Goal: Task Accomplishment & Management: Manage account settings

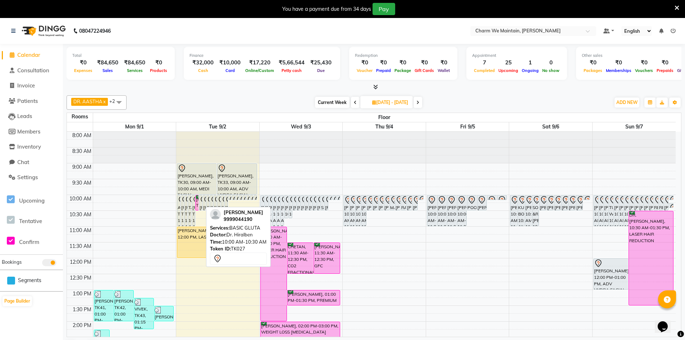
click at [200, 206] on div "[PERSON_NAME], TK27, 10:00 AM-10:30 AM, BASIC GLUTA" at bounding box center [200, 202] width 3 height 15
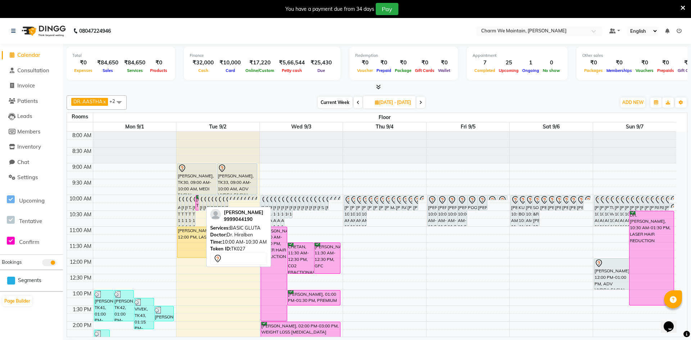
select select "7"
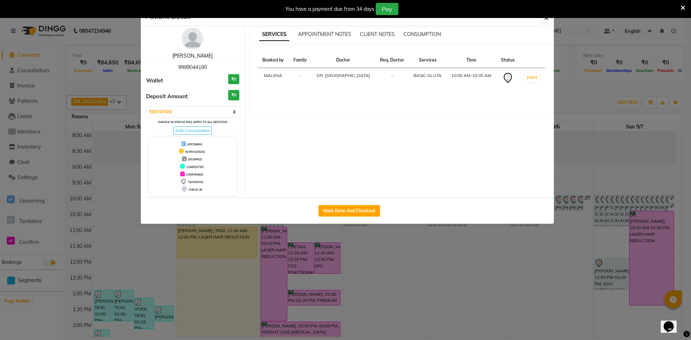
click at [194, 55] on link "[PERSON_NAME]" at bounding box center [192, 56] width 40 height 6
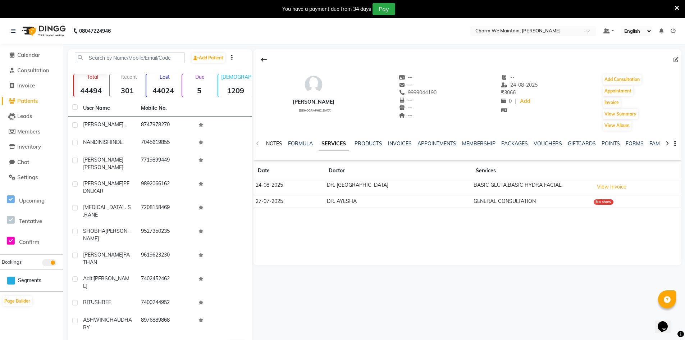
click at [278, 144] on link "NOTES" at bounding box center [274, 143] width 16 height 6
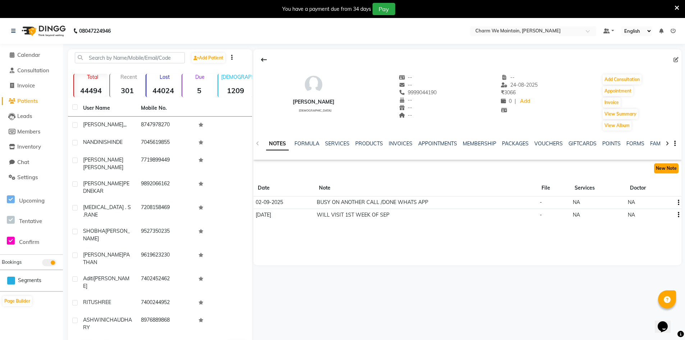
click at [664, 168] on button "New Note" at bounding box center [666, 168] width 24 height 10
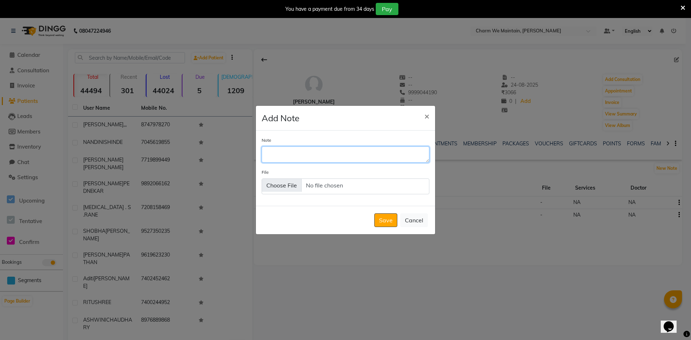
click at [357, 155] on textarea "Note" at bounding box center [345, 154] width 168 height 16
type textarea "WILL VISIT AFTER [PERSON_NAME]"
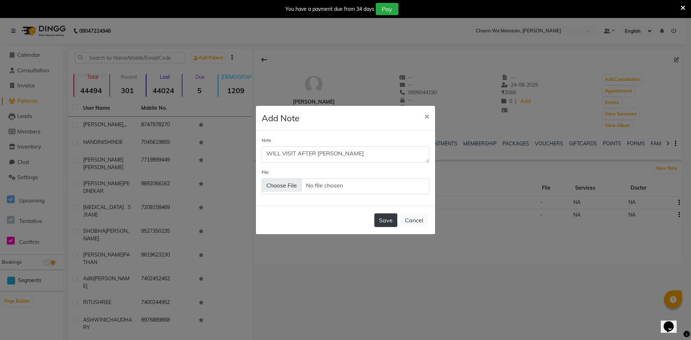
click at [384, 219] on button "Save" at bounding box center [385, 220] width 23 height 14
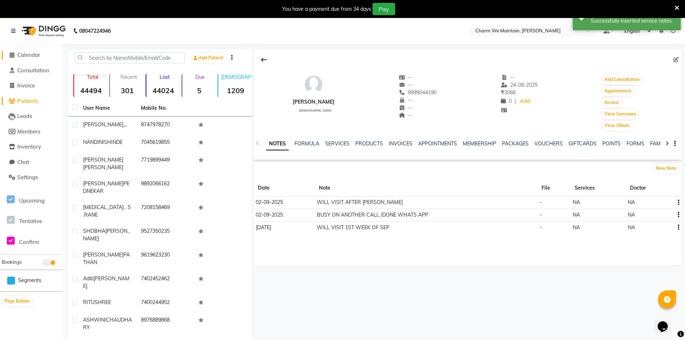
click at [37, 53] on span "Calendar" at bounding box center [28, 54] width 23 height 7
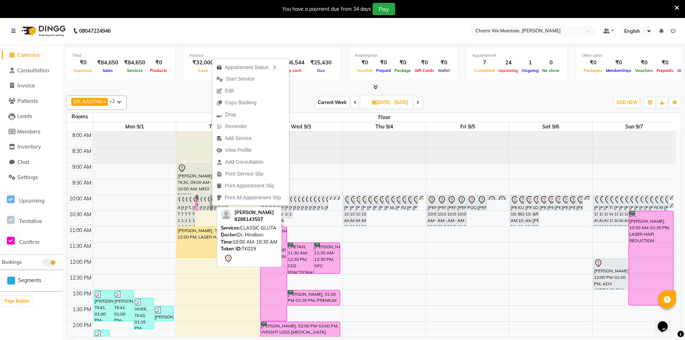
click at [213, 206] on link "[PERSON_NAME], TK29, 10:00 AM-10:30 AM, CLASSIC GLUTA" at bounding box center [212, 202] width 4 height 15
select select "7"
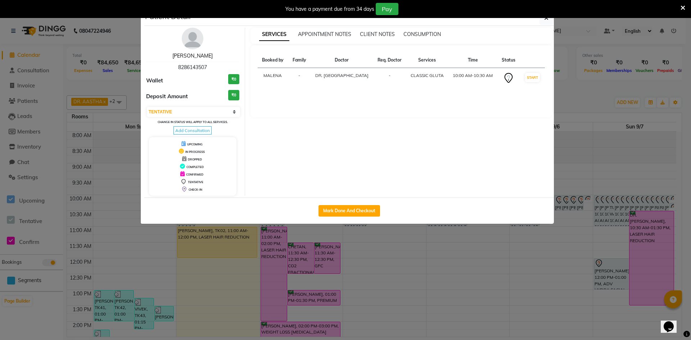
click at [177, 53] on link "[PERSON_NAME]" at bounding box center [192, 56] width 40 height 6
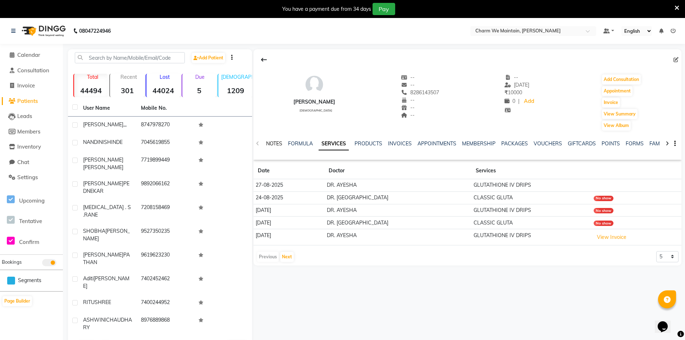
click at [274, 143] on link "NOTES" at bounding box center [274, 143] width 16 height 6
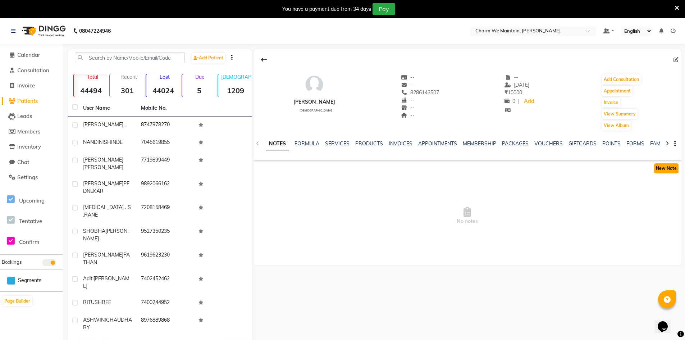
click at [660, 170] on button "New Note" at bounding box center [666, 168] width 24 height 10
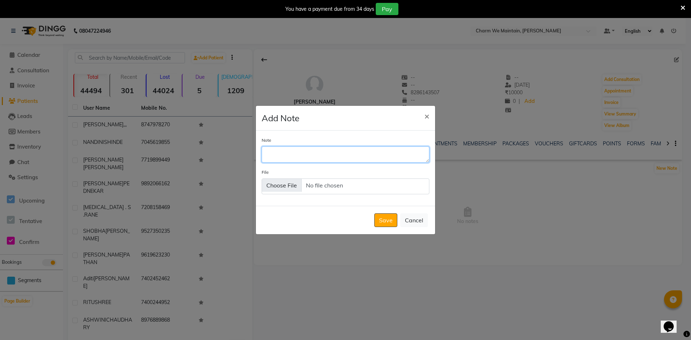
click at [323, 154] on textarea "Note" at bounding box center [345, 154] width 168 height 16
type textarea "WILL VISIT ON [DATE] BETWEEN 12 TO 2"
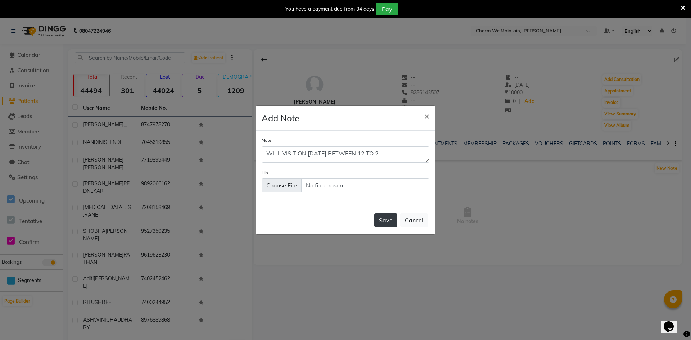
click at [391, 219] on button "Save" at bounding box center [385, 220] width 23 height 14
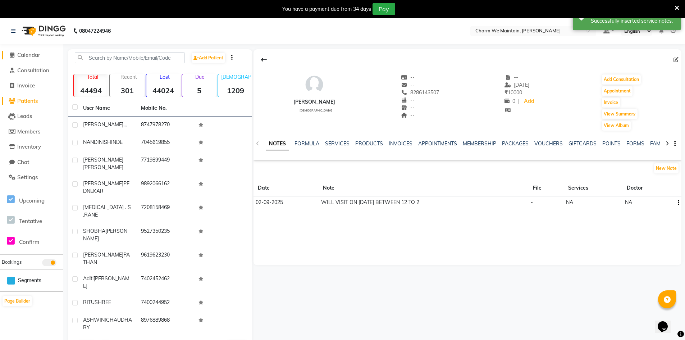
click at [33, 53] on span "Calendar" at bounding box center [28, 54] width 23 height 7
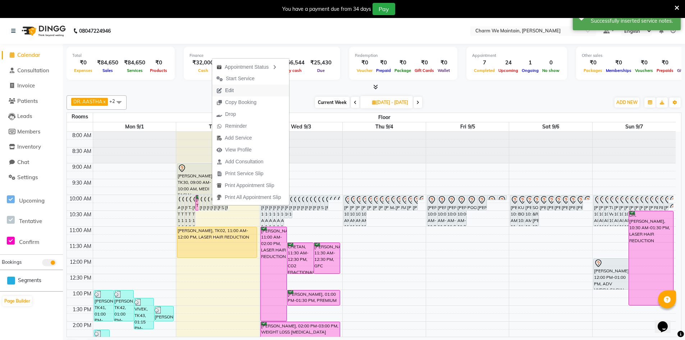
click at [244, 90] on button "Edit" at bounding box center [250, 91] width 77 height 12
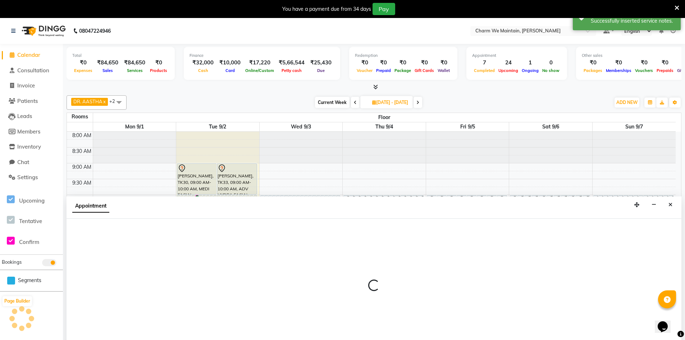
type input "[DATE]"
select select "86212"
select select "600"
select select "tentative"
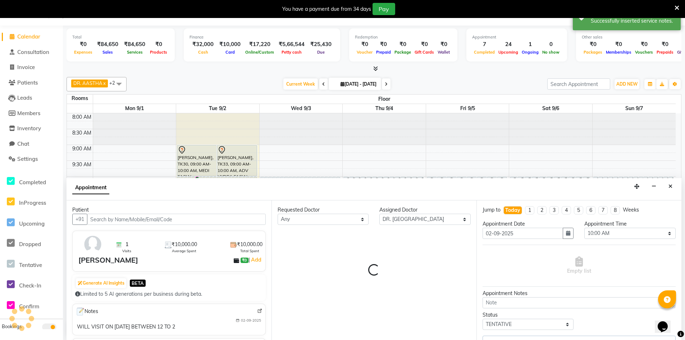
scroll to position [269, 0]
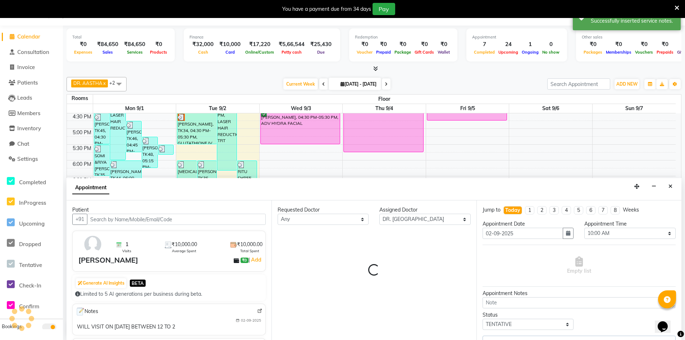
select select "4343"
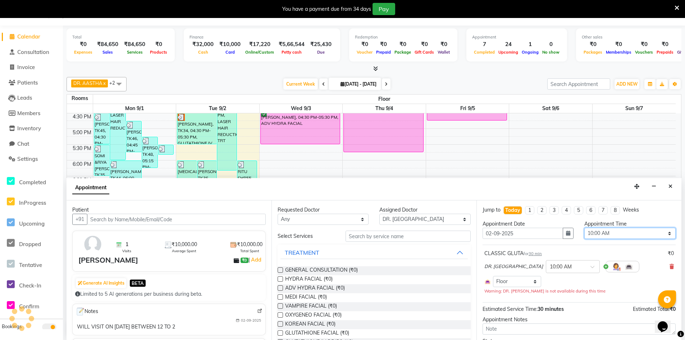
click at [660, 233] on select "Select 09:00 AM 09:15 AM 09:30 AM 09:45 AM 10:00 AM 10:15 AM 10:30 AM 10:45 AM …" at bounding box center [629, 233] width 91 height 11
select select "720"
click at [584, 228] on select "Select 09:00 AM 09:15 AM 09:30 AM 09:45 AM 10:00 AM 10:15 AM 10:30 AM 10:45 AM …" at bounding box center [629, 233] width 91 height 11
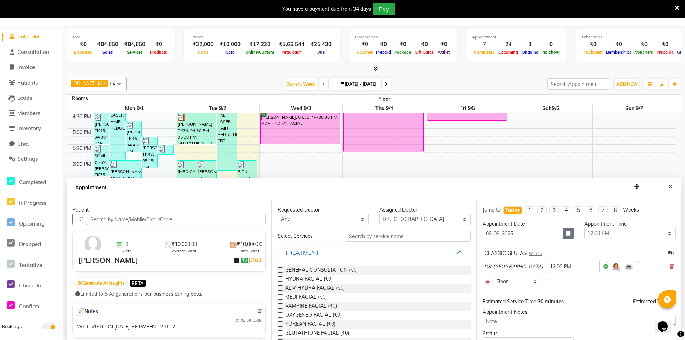
click at [566, 234] on icon "button" at bounding box center [568, 233] width 4 height 5
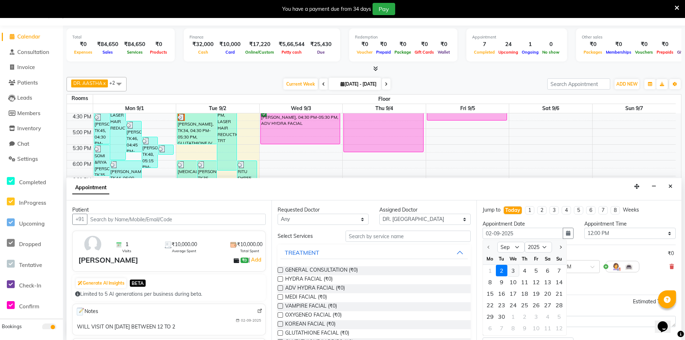
click at [514, 268] on div "3" at bounding box center [514, 271] width 12 height 12
type input "[DATE]"
type input "03-09-2025"
select select "720"
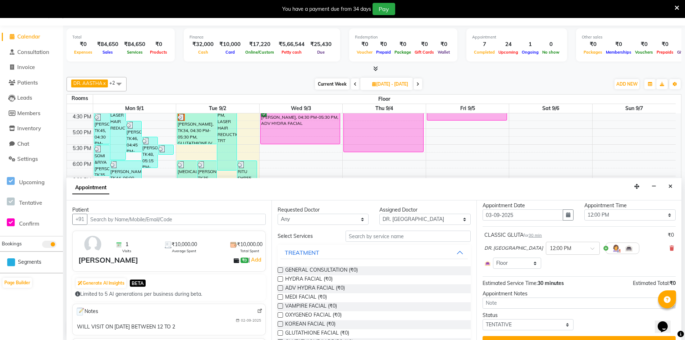
scroll to position [33, 0]
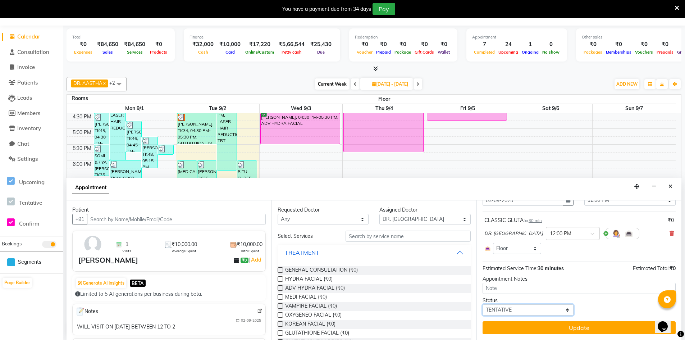
click at [542, 310] on select "Select TENTATIVE CONFIRM UPCOMING" at bounding box center [528, 309] width 91 height 11
select select "confirm booking"
click at [483, 304] on select "Select TENTATIVE CONFIRM UPCOMING" at bounding box center [528, 309] width 91 height 11
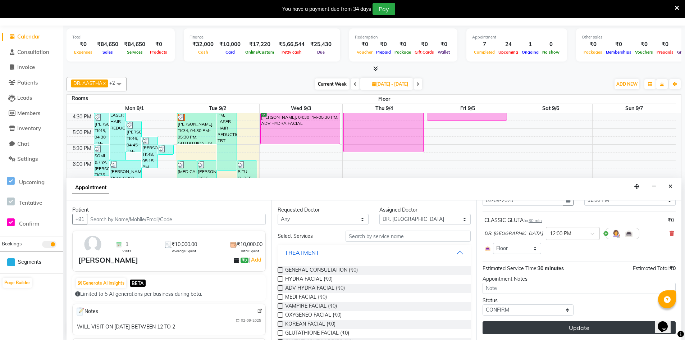
click at [560, 330] on button "Update" at bounding box center [579, 327] width 193 height 13
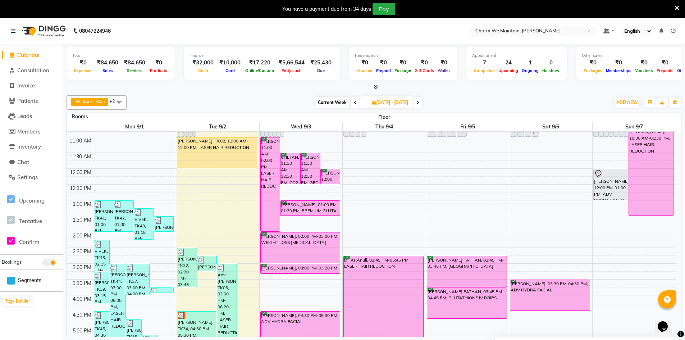
scroll to position [0, 0]
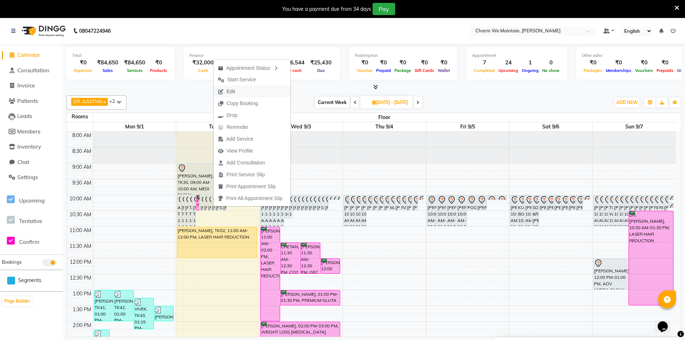
click at [240, 95] on button "Edit" at bounding box center [252, 92] width 77 height 12
select select "tentative"
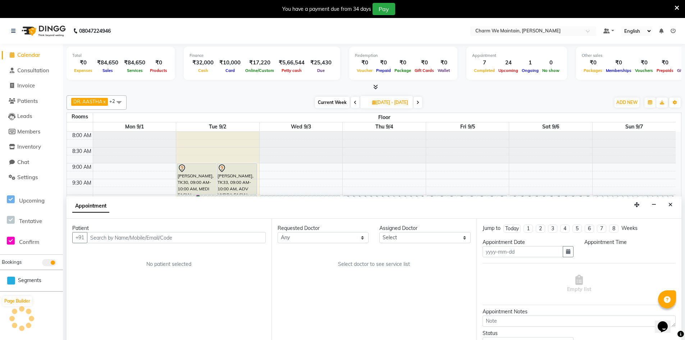
type input "[DATE]"
type input "02-09-2025"
select select "600"
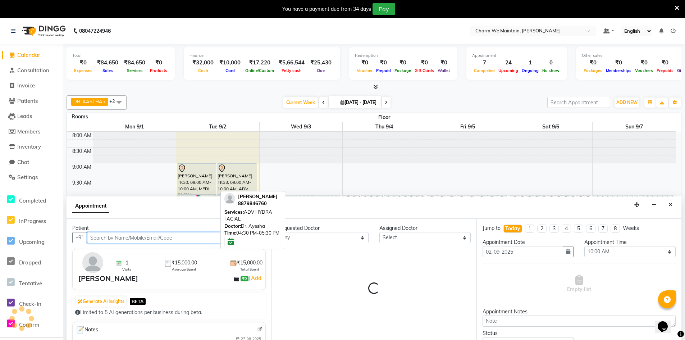
select select "86210"
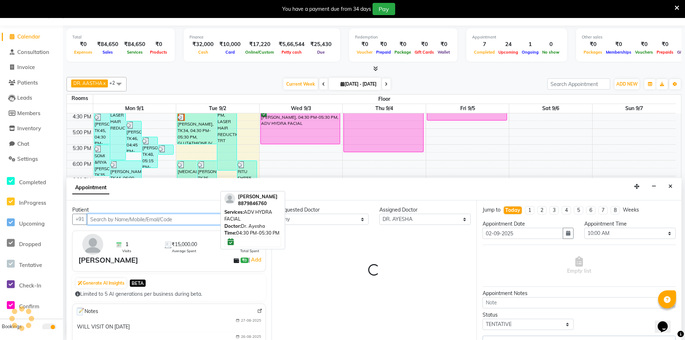
select select "4343"
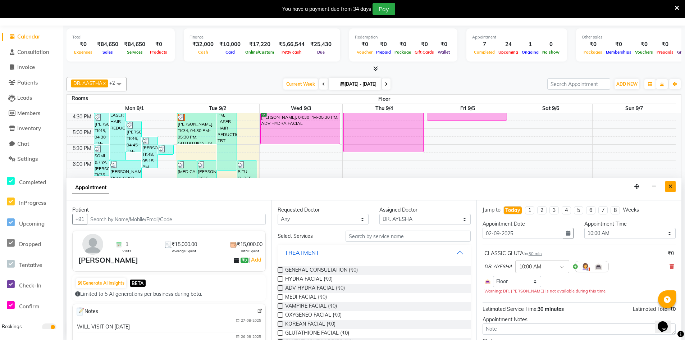
click at [666, 184] on button "Close" at bounding box center [670, 186] width 10 height 11
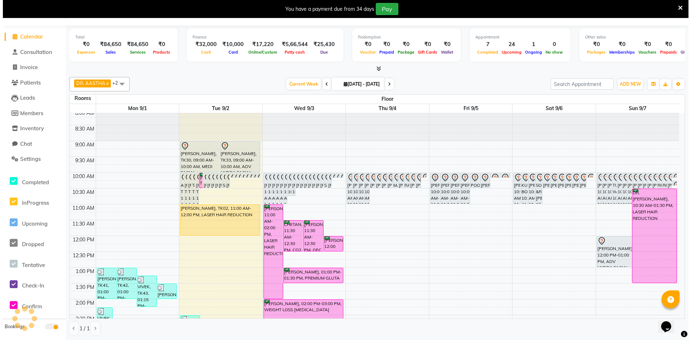
scroll to position [0, 0]
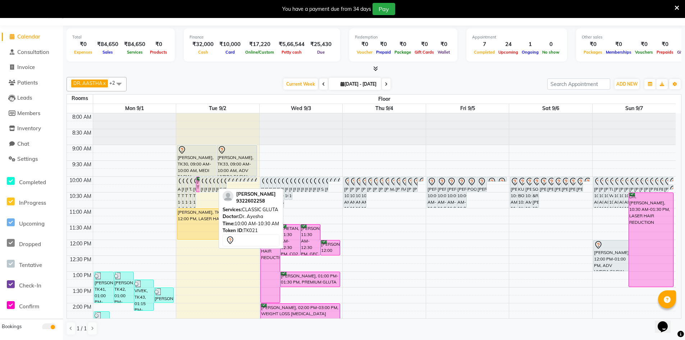
click at [212, 187] on div "[PERSON_NAME], TK21, 10:00 AM-10:30 AM, CLASSIC GLUTA" at bounding box center [213, 184] width 3 height 15
select select "7"
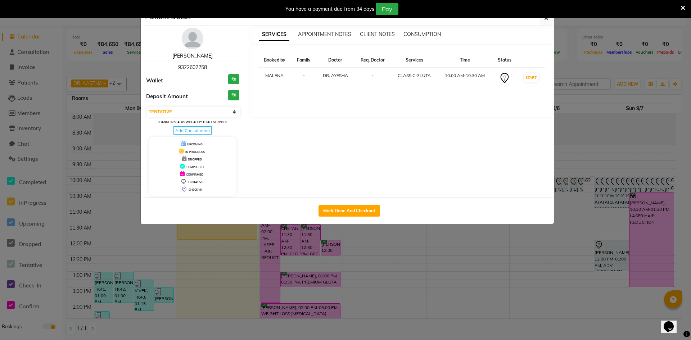
click at [191, 54] on link "[PERSON_NAME]" at bounding box center [192, 56] width 40 height 6
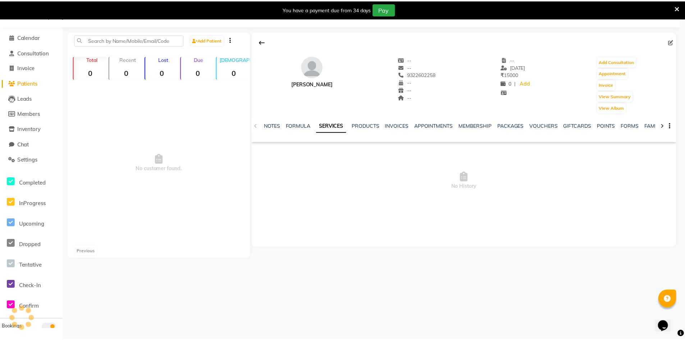
scroll to position [18, 0]
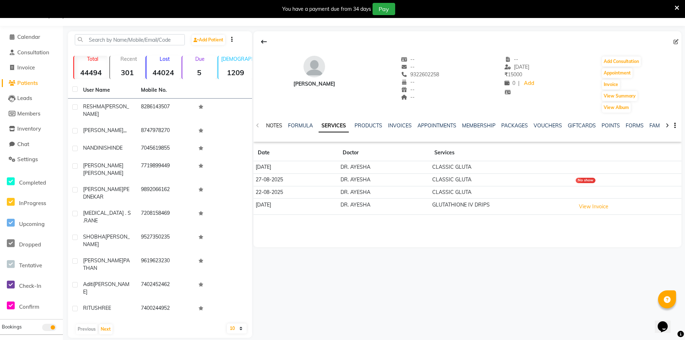
click at [276, 124] on link "NOTES" at bounding box center [274, 125] width 16 height 6
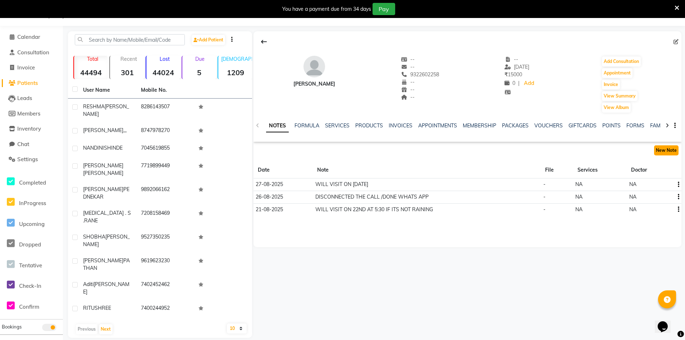
click at [672, 151] on button "New Note" at bounding box center [666, 150] width 24 height 10
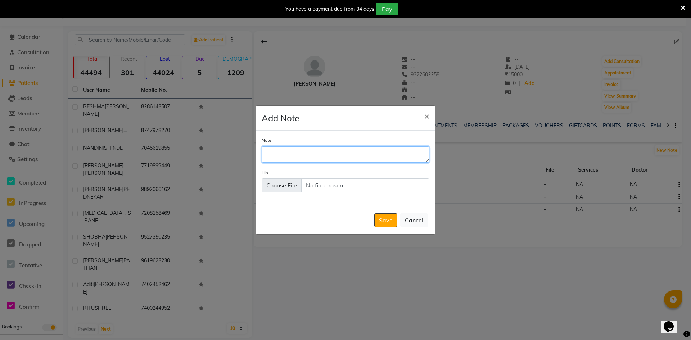
click at [314, 155] on textarea "Note" at bounding box center [345, 154] width 168 height 16
type textarea "WHATS APP SENT"
click at [385, 223] on button "Save" at bounding box center [385, 220] width 23 height 14
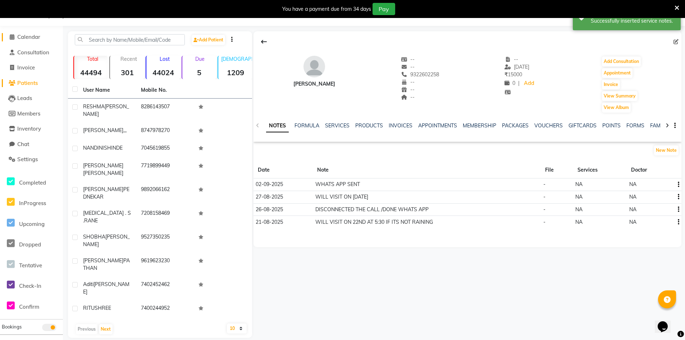
click at [32, 34] on span "Calendar" at bounding box center [28, 36] width 23 height 7
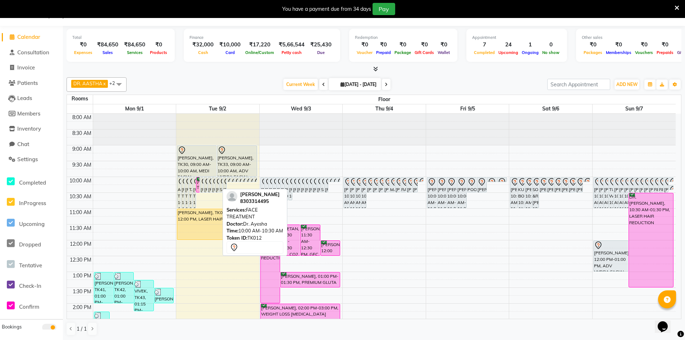
click at [217, 183] on icon at bounding box center [220, 182] width 9 height 9
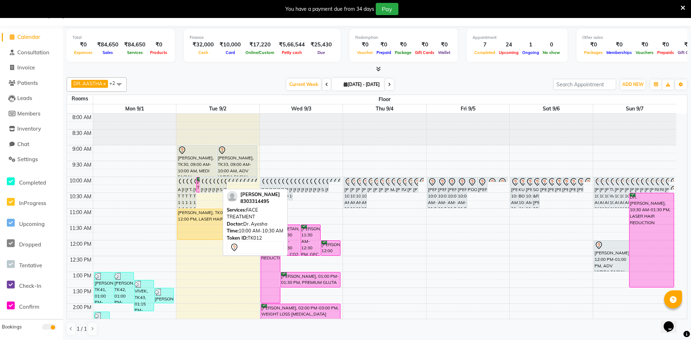
select select "7"
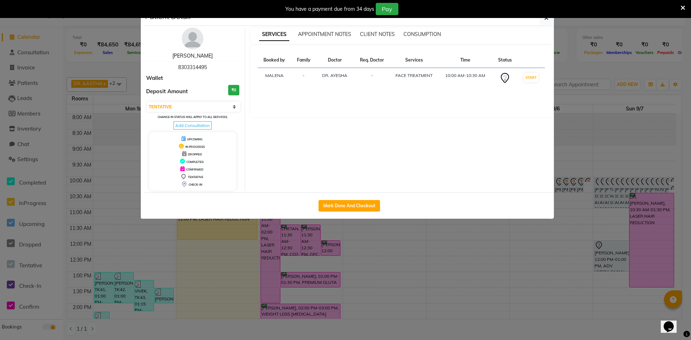
click at [199, 55] on link "[PERSON_NAME]" at bounding box center [192, 56] width 40 height 6
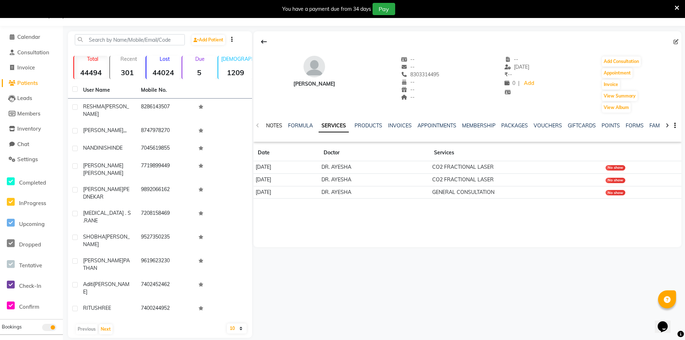
click at [281, 126] on link "NOTES" at bounding box center [274, 125] width 16 height 6
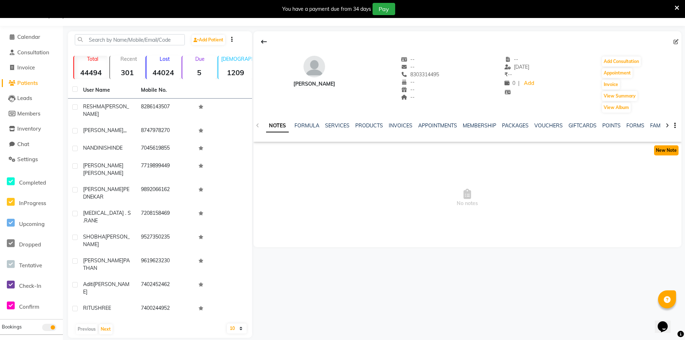
click at [667, 149] on button "New Note" at bounding box center [666, 150] width 24 height 10
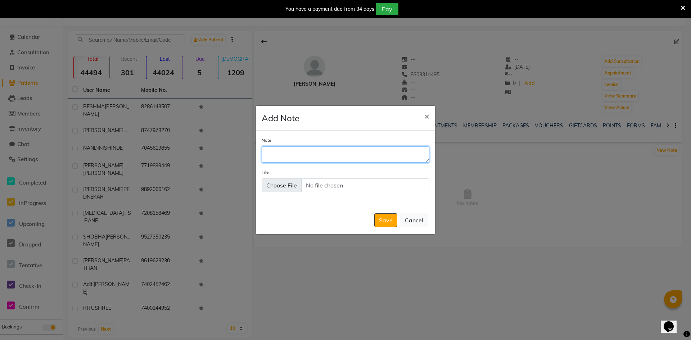
click at [345, 158] on textarea "Note" at bounding box center [345, 154] width 168 height 16
type textarea "WHATS APP SENT"
click at [390, 218] on button "Save" at bounding box center [385, 220] width 23 height 14
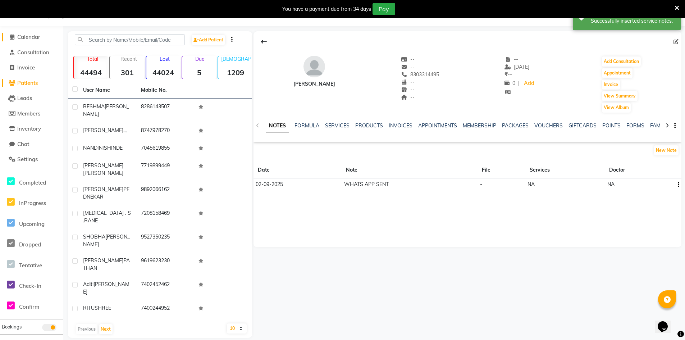
click at [27, 36] on span "Calendar" at bounding box center [28, 36] width 23 height 7
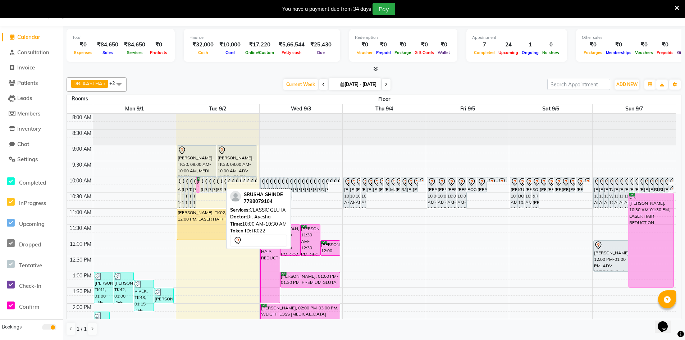
click at [221, 187] on div "SRUSHA SHINDE, TK22, 10:00 AM-10:30 AM, CLASSIC GLUTA" at bounding box center [220, 184] width 3 height 15
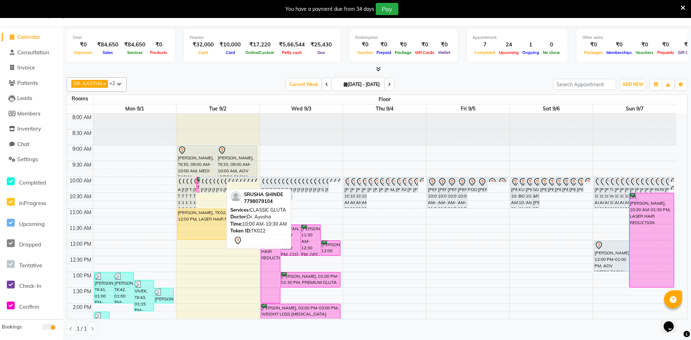
select select "7"
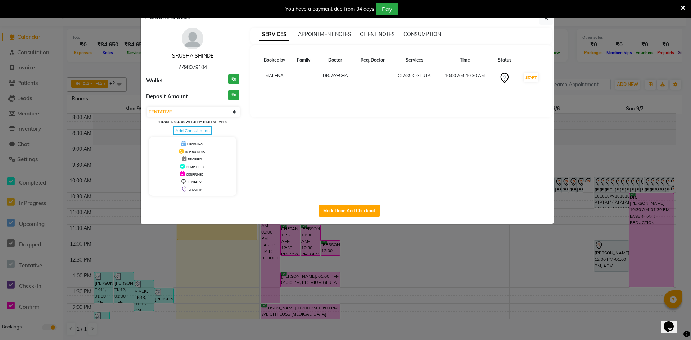
click at [202, 54] on link "SRUSHA SHINDE" at bounding box center [192, 56] width 41 height 6
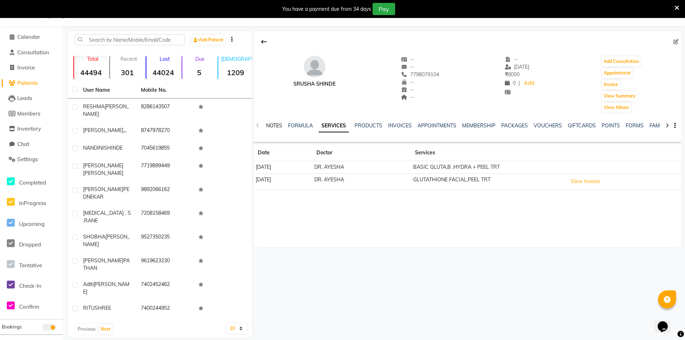
click at [276, 124] on link "NOTES" at bounding box center [274, 125] width 16 height 6
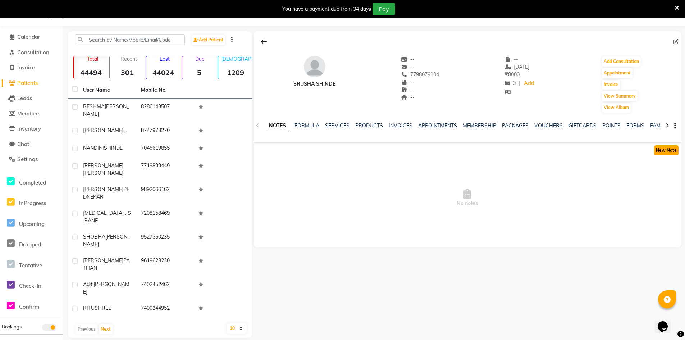
click at [666, 150] on button "New Note" at bounding box center [666, 150] width 24 height 10
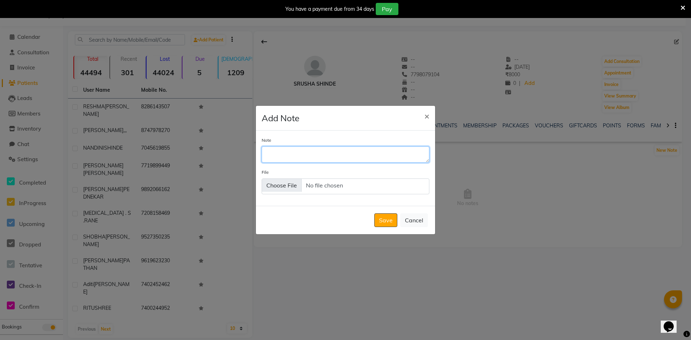
click at [346, 154] on textarea "Note" at bounding box center [345, 154] width 168 height 16
type textarea "WHATS APP SENT"
click at [383, 221] on button "Save" at bounding box center [385, 220] width 23 height 14
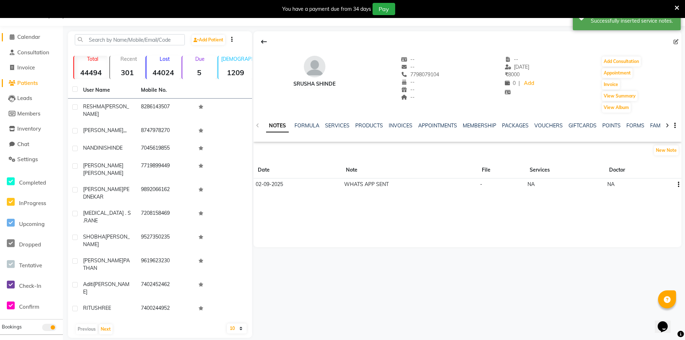
click at [28, 36] on span "Calendar" at bounding box center [28, 36] width 23 height 7
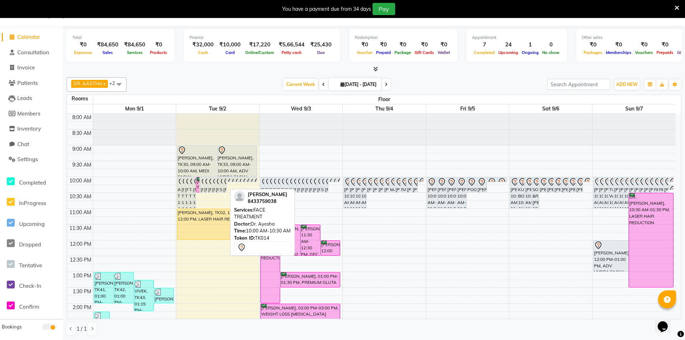
click at [223, 186] on div "[PERSON_NAME], TK14, 10:00 AM-10:30 AM, FACE TREATMENT" at bounding box center [224, 184] width 3 height 15
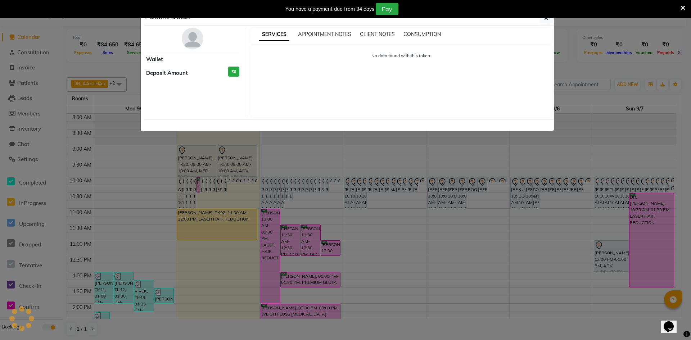
select select "7"
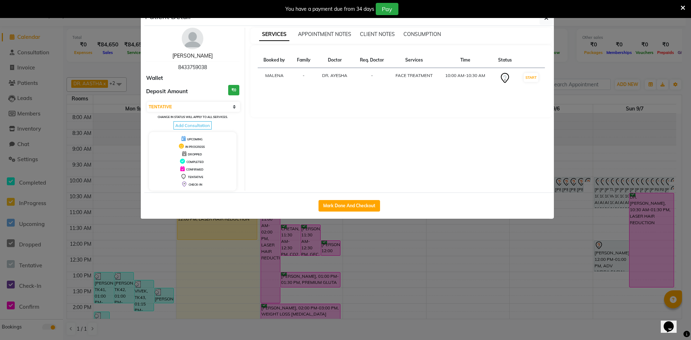
click at [192, 57] on link "[PERSON_NAME]" at bounding box center [192, 56] width 40 height 6
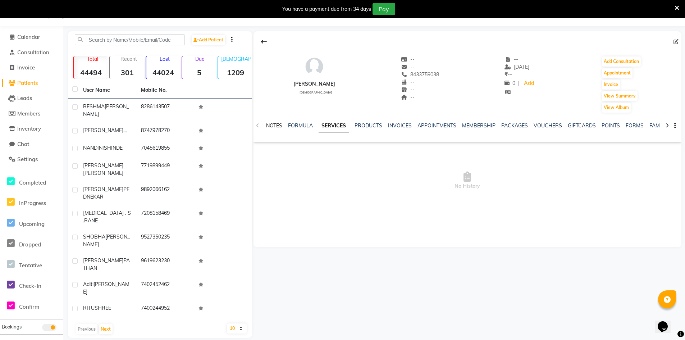
click at [267, 124] on link "NOTES" at bounding box center [274, 125] width 16 height 6
click at [669, 154] on button "New Note" at bounding box center [666, 150] width 24 height 10
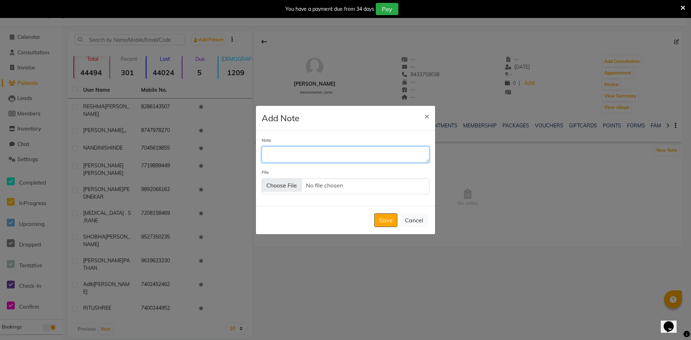
click at [345, 154] on textarea "Note" at bounding box center [345, 154] width 168 height 16
type textarea "WHATS APP SENT"
click at [386, 224] on button "Save" at bounding box center [385, 220] width 23 height 14
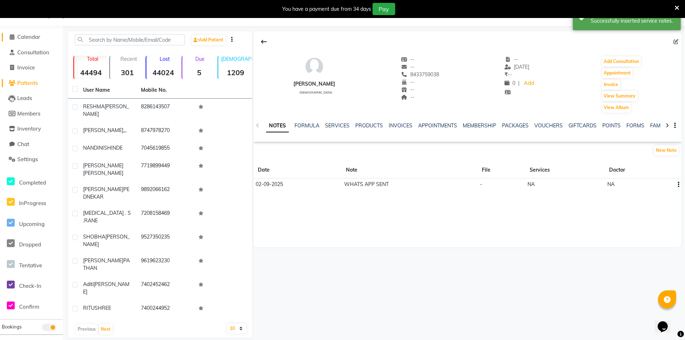
click at [33, 35] on span "Calendar" at bounding box center [28, 36] width 23 height 7
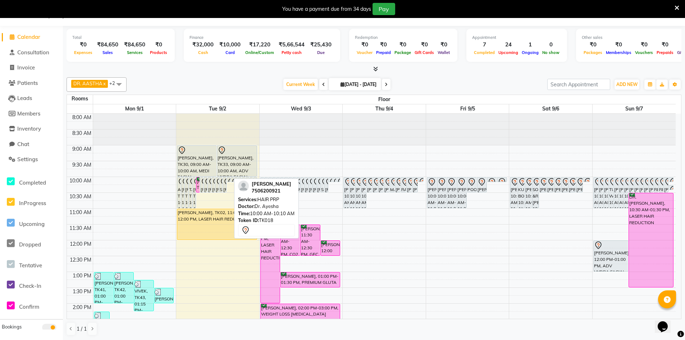
click at [228, 179] on icon at bounding box center [231, 182] width 9 height 9
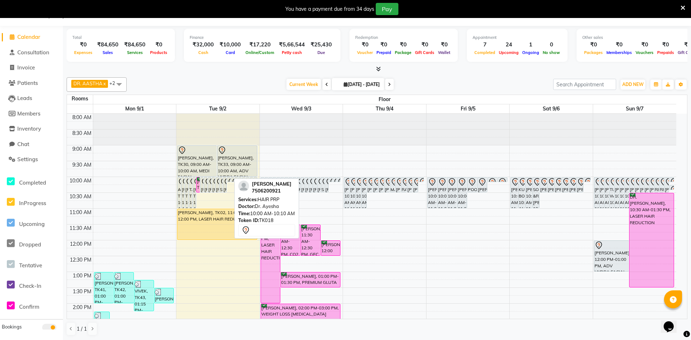
select select "7"
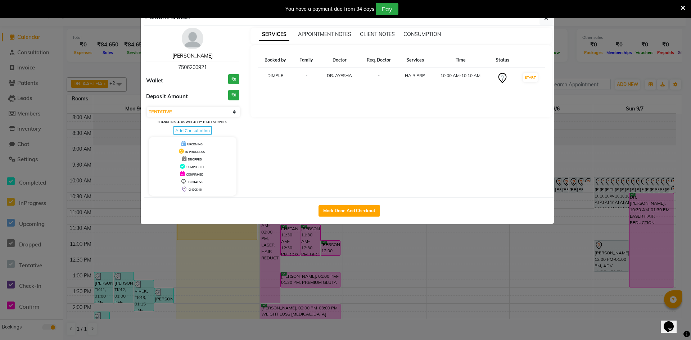
click at [199, 54] on link "[PERSON_NAME]" at bounding box center [192, 56] width 40 height 6
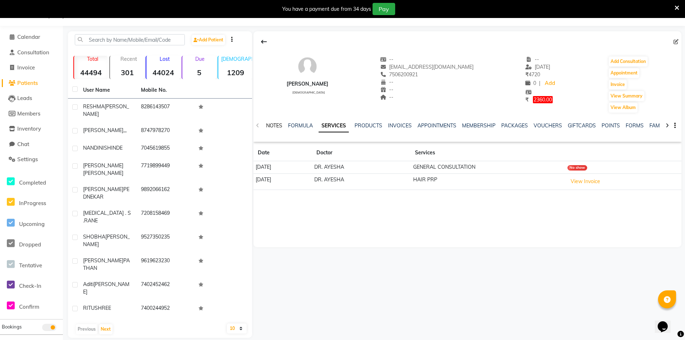
click at [280, 125] on link "NOTES" at bounding box center [274, 125] width 16 height 6
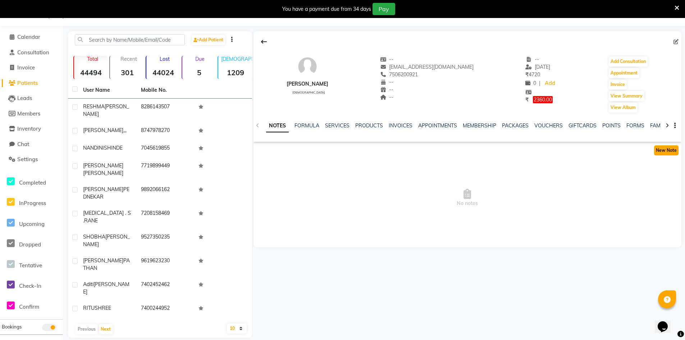
click at [676, 153] on button "New Note" at bounding box center [666, 150] width 24 height 10
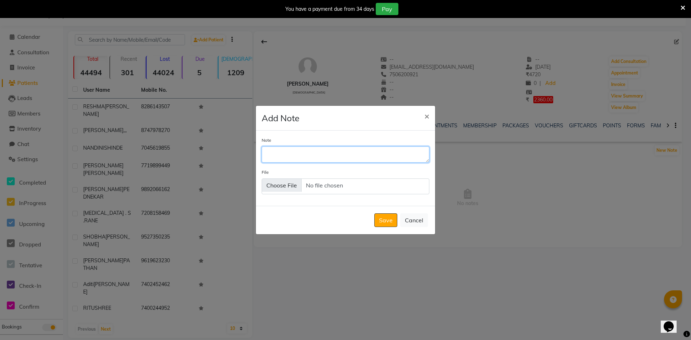
click at [339, 151] on textarea "Note" at bounding box center [345, 154] width 168 height 16
type textarea "WHATS APP SENT"
click at [384, 217] on button "Save" at bounding box center [385, 220] width 23 height 14
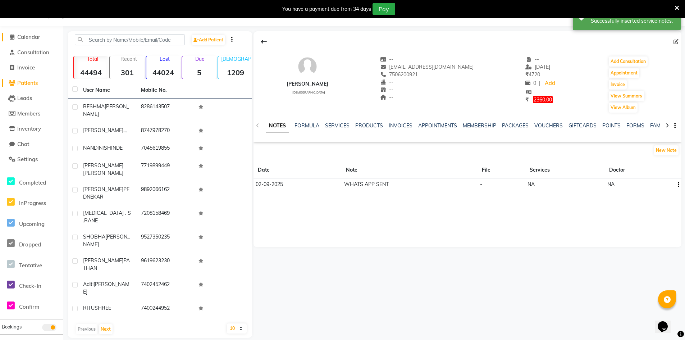
click at [31, 35] on span "Calendar" at bounding box center [28, 36] width 23 height 7
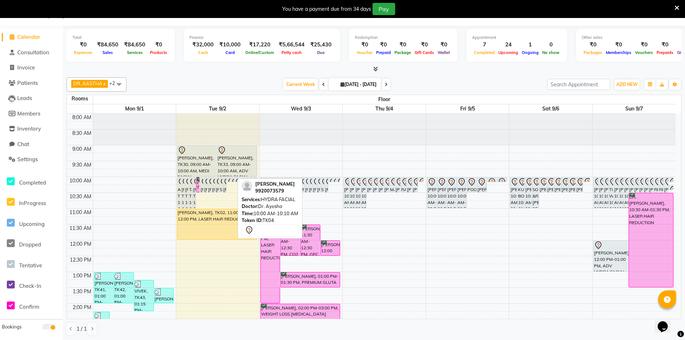
click at [234, 179] on icon at bounding box center [235, 182] width 6 height 8
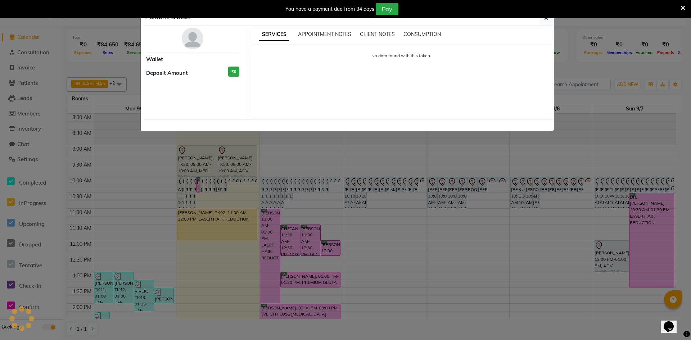
select select "7"
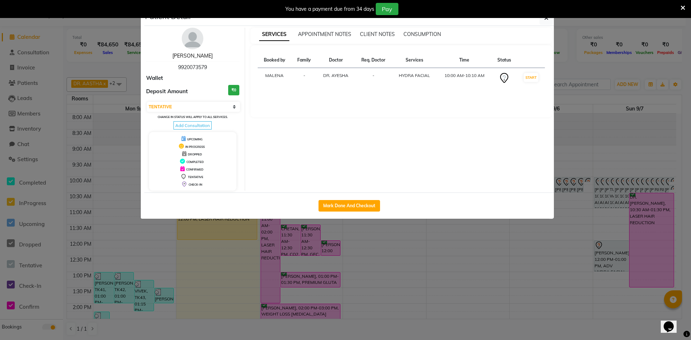
click at [207, 54] on link "[PERSON_NAME]" at bounding box center [192, 56] width 40 height 6
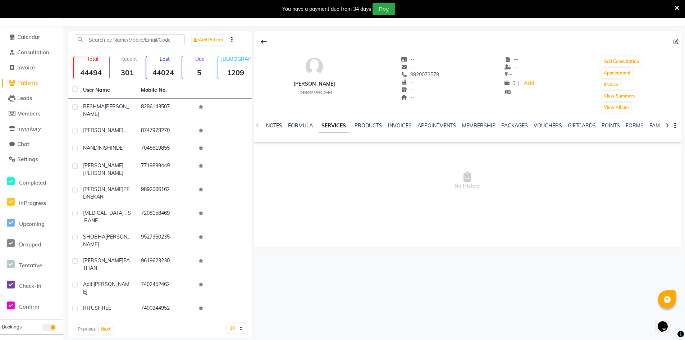
click at [276, 126] on link "NOTES" at bounding box center [274, 125] width 16 height 6
click at [659, 151] on button "New Note" at bounding box center [666, 150] width 24 height 10
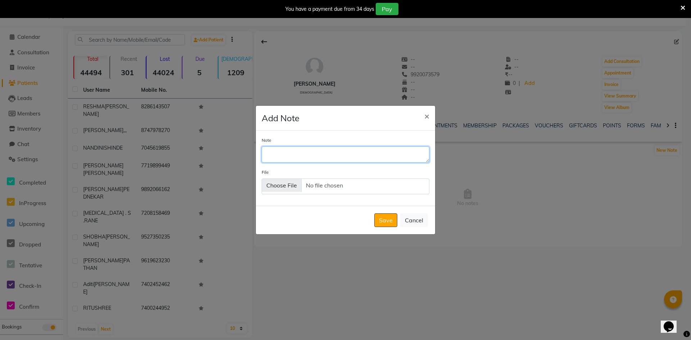
click at [334, 158] on textarea "Note" at bounding box center [345, 154] width 168 height 16
type textarea "WHATS APP SENT"
click at [392, 224] on button "Save" at bounding box center [385, 220] width 23 height 14
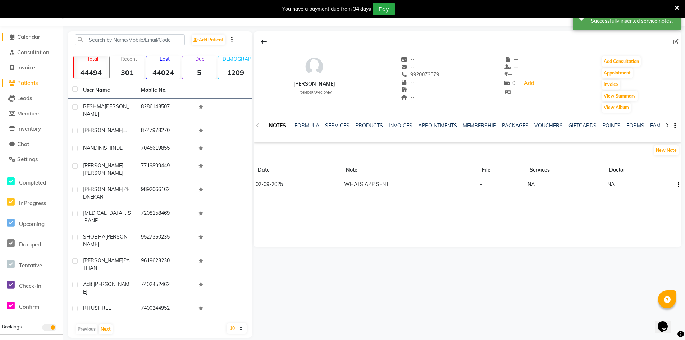
click at [32, 38] on span "Calendar" at bounding box center [28, 36] width 23 height 7
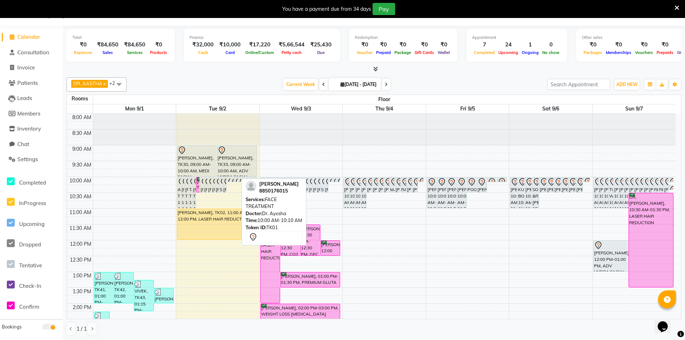
click at [237, 178] on icon at bounding box center [239, 182] width 9 height 9
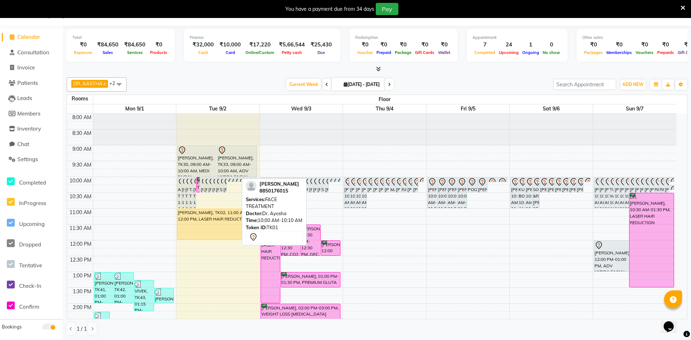
select select "7"
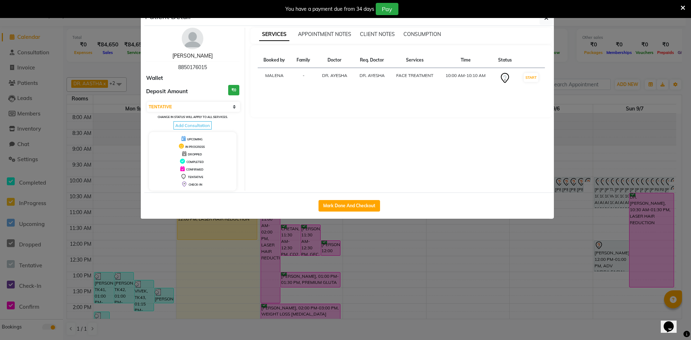
click at [196, 56] on link "[PERSON_NAME]" at bounding box center [192, 56] width 40 height 6
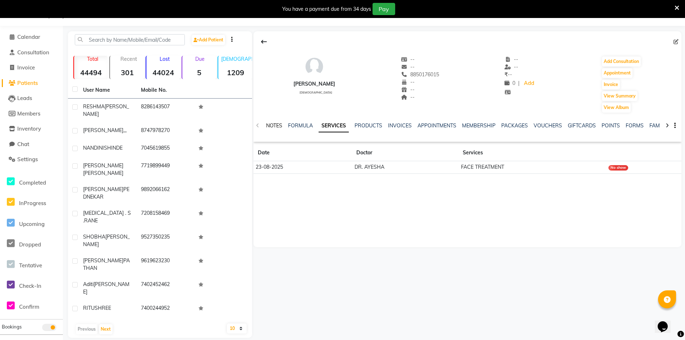
click at [274, 124] on link "NOTES" at bounding box center [274, 125] width 16 height 6
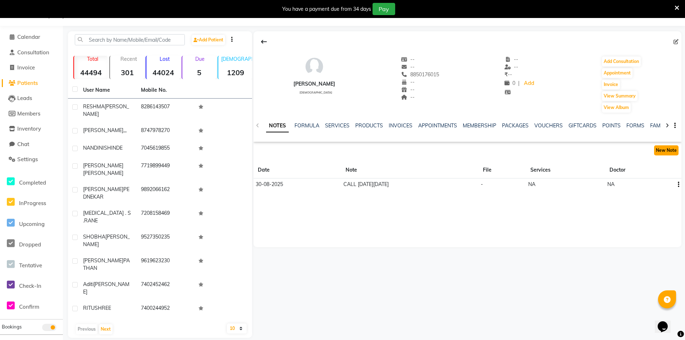
click at [671, 151] on button "New Note" at bounding box center [666, 150] width 24 height 10
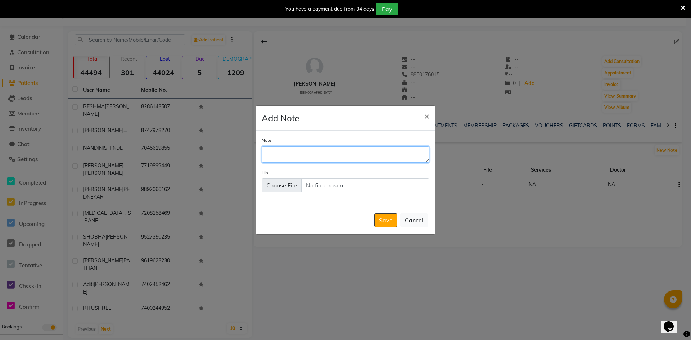
click at [342, 152] on textarea "Note" at bounding box center [345, 154] width 168 height 16
type textarea "WHATS APP SENT"
click at [381, 216] on button "Save" at bounding box center [385, 220] width 23 height 14
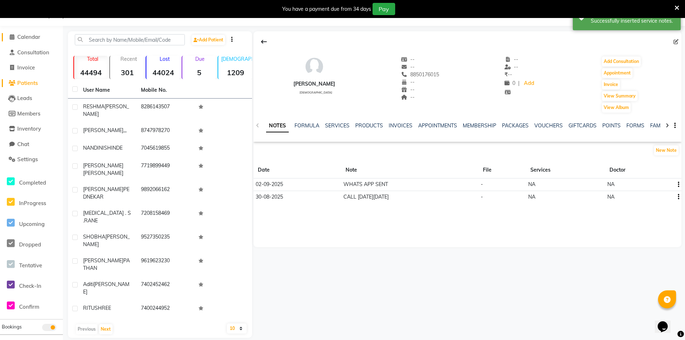
click at [35, 35] on span "Calendar" at bounding box center [28, 36] width 23 height 7
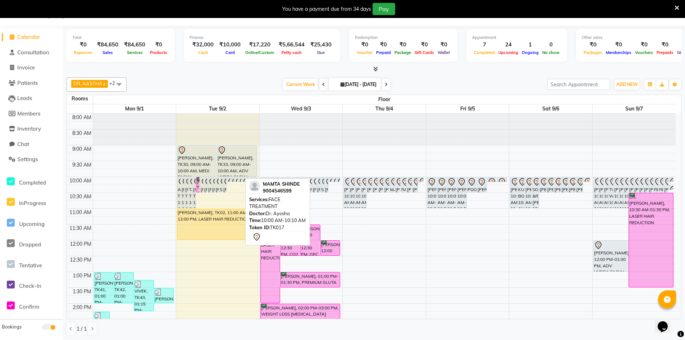
click at [240, 178] on icon at bounding box center [243, 182] width 9 height 9
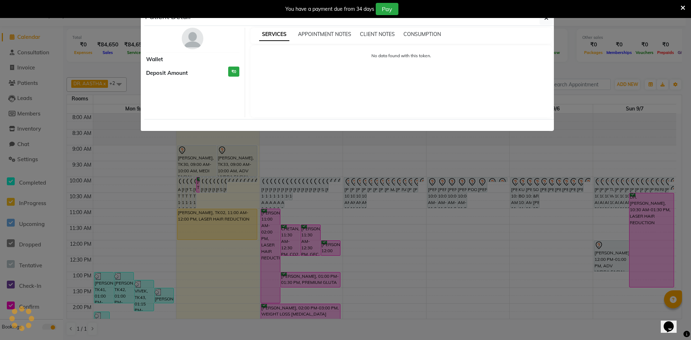
select select "7"
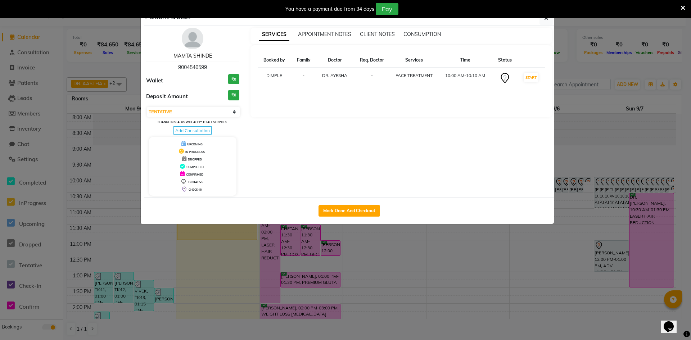
click at [190, 55] on link "MAMTA SHINDE" at bounding box center [192, 56] width 38 height 6
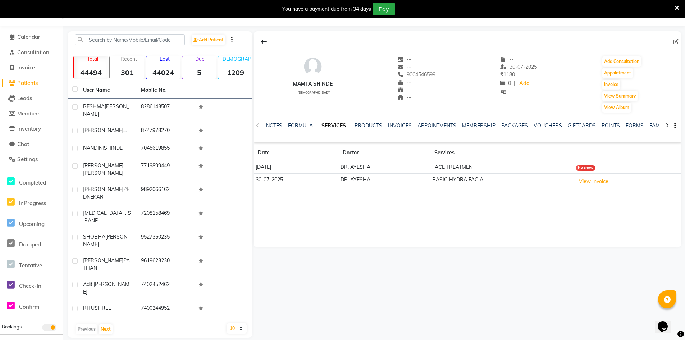
click at [273, 122] on div "NOTES" at bounding box center [274, 126] width 16 height 8
click at [269, 127] on link "NOTES" at bounding box center [274, 125] width 16 height 6
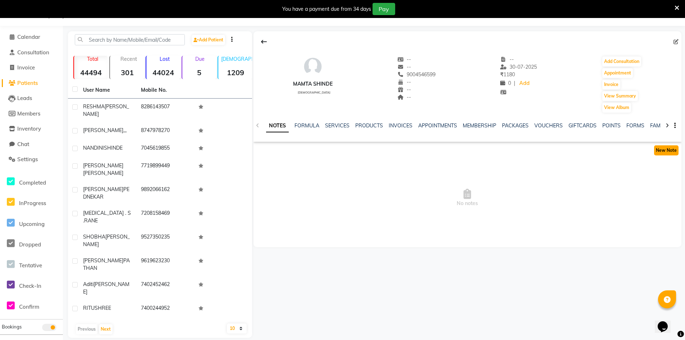
click at [664, 152] on button "New Note" at bounding box center [666, 150] width 24 height 10
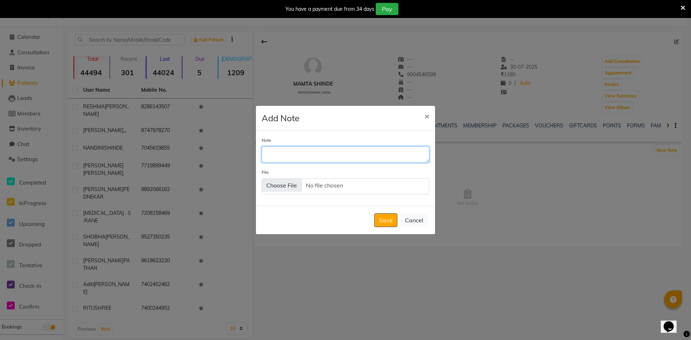
click at [386, 158] on textarea "Note" at bounding box center [345, 154] width 168 height 16
type textarea "WHATS APP SENT"
click at [382, 215] on button "Save" at bounding box center [385, 220] width 23 height 14
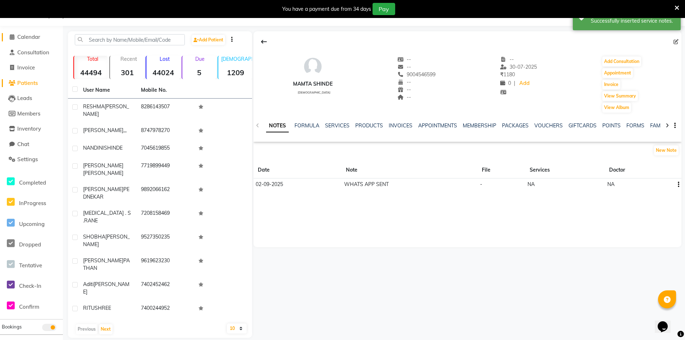
click at [32, 37] on span "Calendar" at bounding box center [28, 36] width 23 height 7
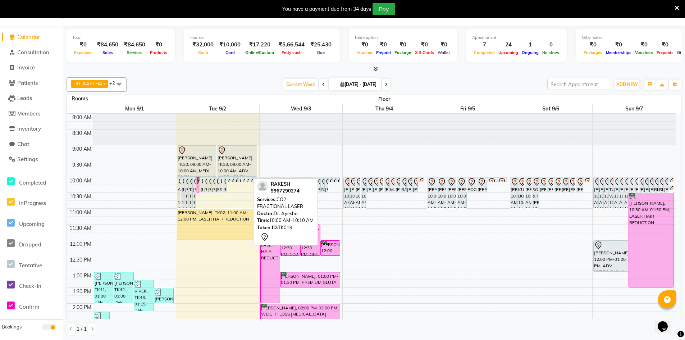
click at [248, 179] on icon at bounding box center [250, 182] width 9 height 9
select select "7"
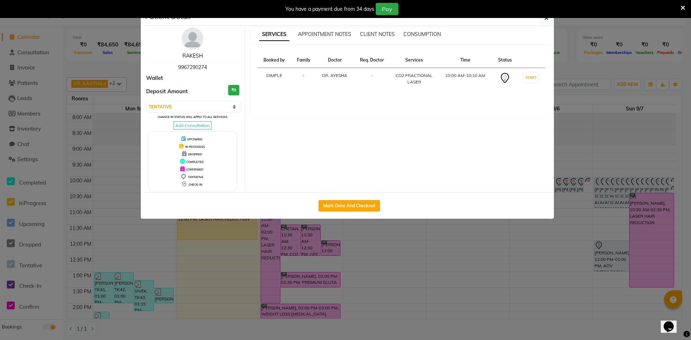
click at [188, 56] on link "RAKESH" at bounding box center [192, 56] width 21 height 6
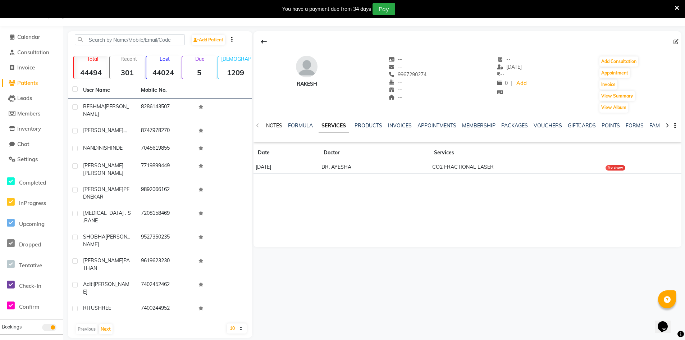
click at [272, 123] on link "NOTES" at bounding box center [274, 125] width 16 height 6
click at [668, 148] on button "New Note" at bounding box center [666, 150] width 24 height 10
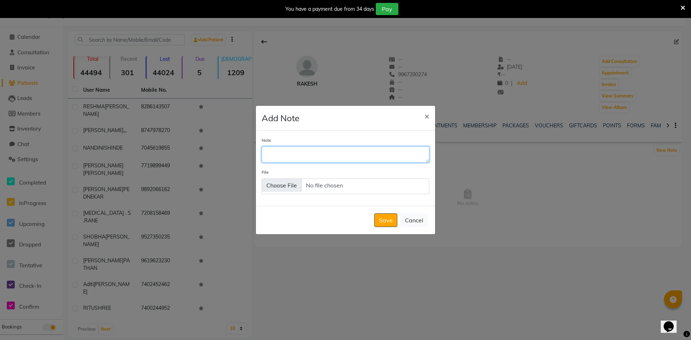
click at [343, 157] on textarea "Note" at bounding box center [345, 154] width 168 height 16
type textarea "WHATS APP SENT"
click at [387, 223] on button "Save" at bounding box center [385, 220] width 23 height 14
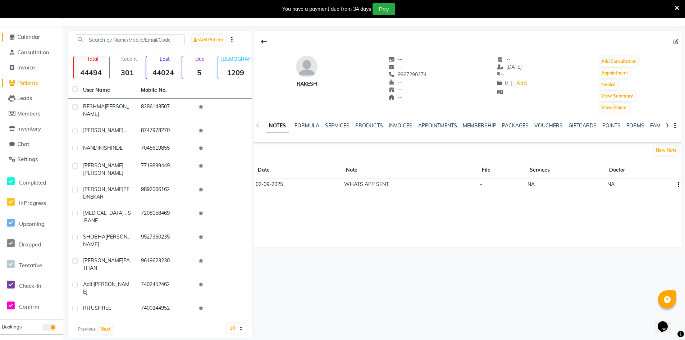
click at [29, 37] on span "Calendar" at bounding box center [28, 36] width 23 height 7
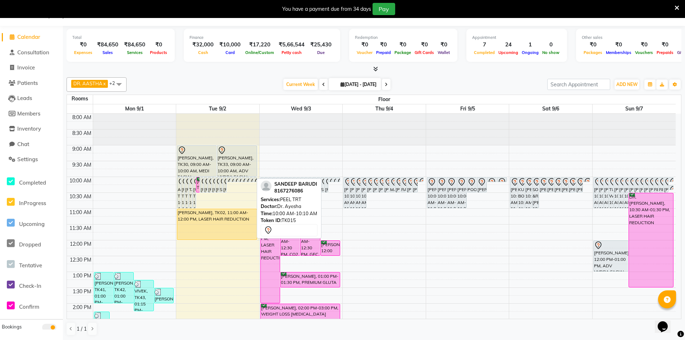
click at [251, 178] on icon at bounding box center [254, 182] width 9 height 9
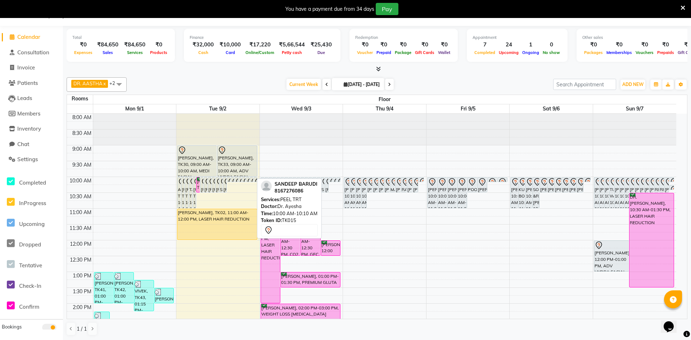
select select "7"
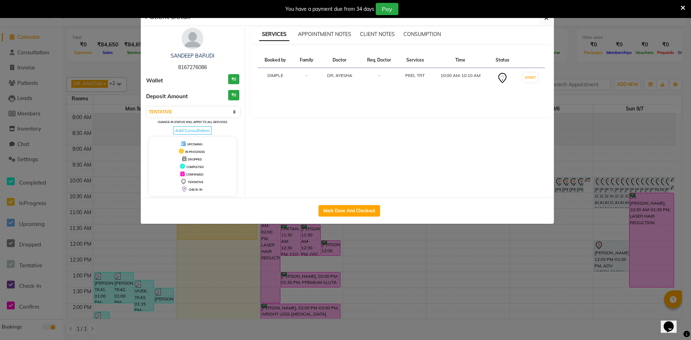
click at [191, 51] on div "SANDEEP BARUDI 8167276086 Wallet ₹0 Deposit Amount ₹0 Select IN SERVICE CONFIRM…" at bounding box center [193, 112] width 104 height 168
click at [191, 55] on link "SANDEEP BARUDI" at bounding box center [192, 56] width 44 height 6
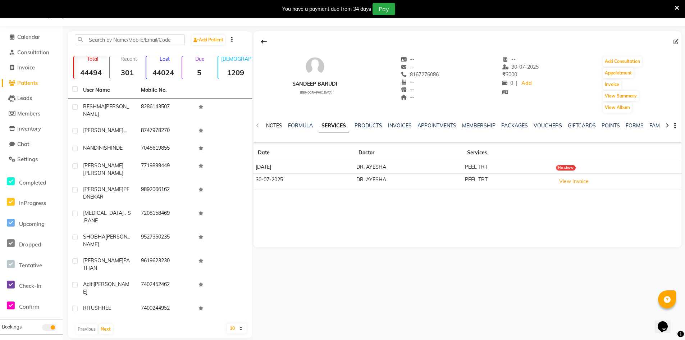
click at [272, 123] on link "NOTES" at bounding box center [274, 125] width 16 height 6
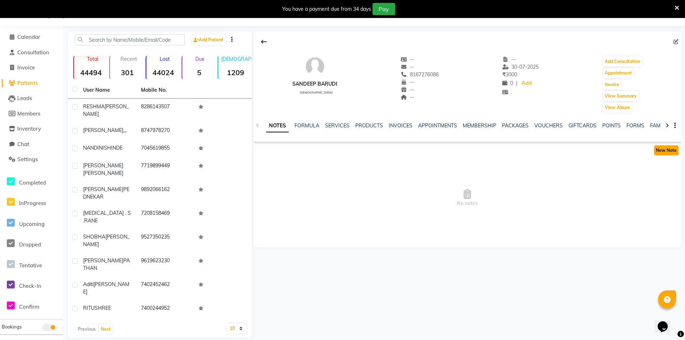
click at [668, 151] on button "New Note" at bounding box center [666, 150] width 24 height 10
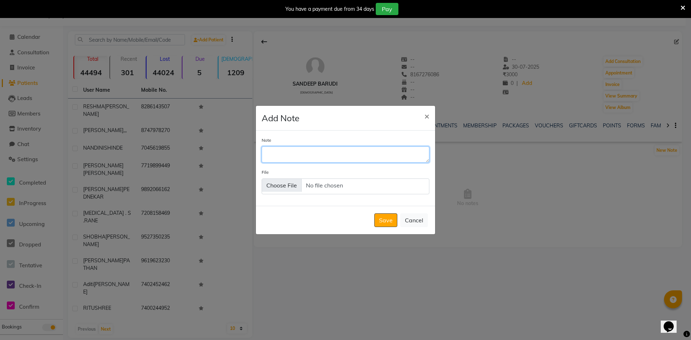
click at [307, 156] on textarea "Note" at bounding box center [345, 154] width 168 height 16
type textarea "WHATS APP SENT"
click at [387, 220] on button "Save" at bounding box center [385, 220] width 23 height 14
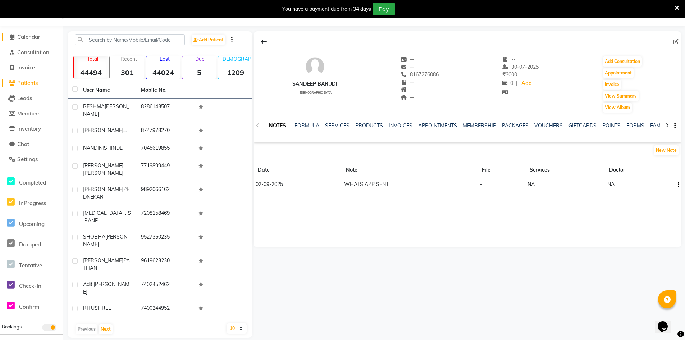
click at [32, 37] on span "Calendar" at bounding box center [28, 36] width 23 height 7
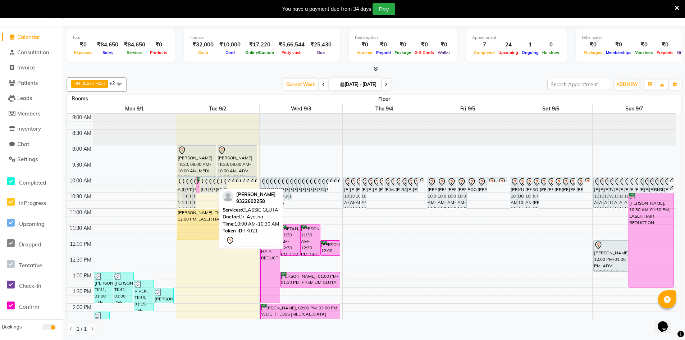
click at [214, 187] on div "[PERSON_NAME], TK21, 10:00 AM-10:30 AM, CLASSIC GLUTA" at bounding box center [213, 184] width 3 height 15
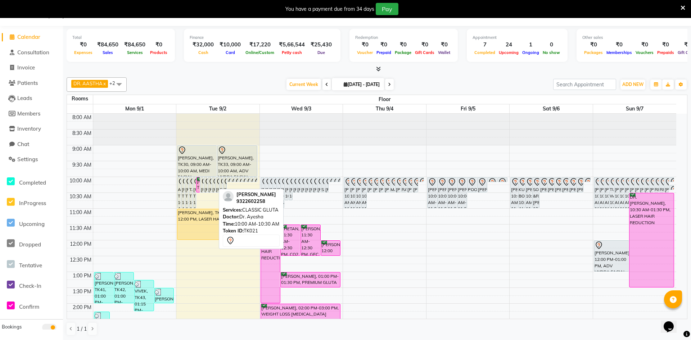
select select "7"
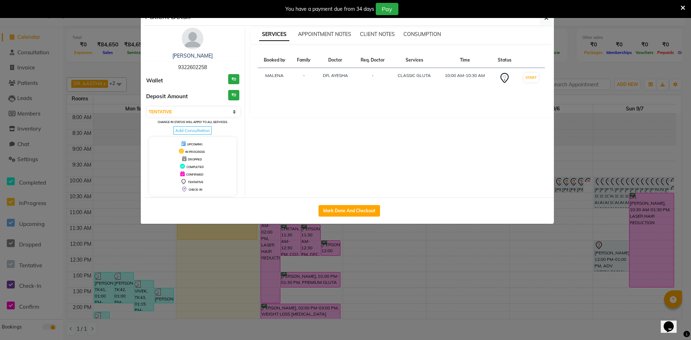
click at [538, 21] on div "Patient Detail" at bounding box center [348, 17] width 409 height 15
click at [183, 55] on link "[PERSON_NAME]" at bounding box center [192, 56] width 40 height 6
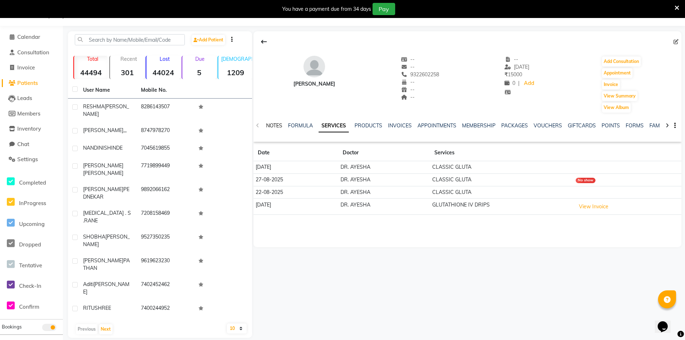
click at [269, 126] on link "NOTES" at bounding box center [274, 125] width 16 height 6
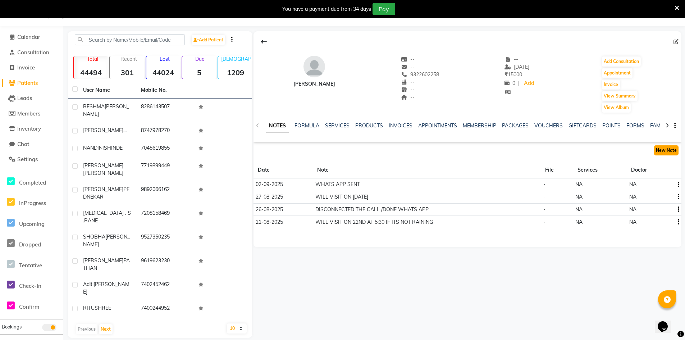
click at [673, 149] on button "New Note" at bounding box center [666, 150] width 24 height 10
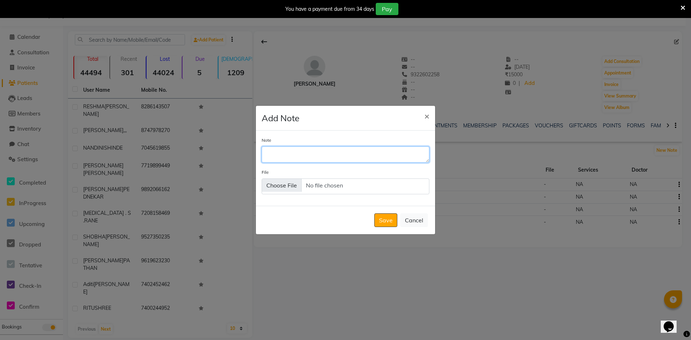
click at [345, 161] on textarea "Note" at bounding box center [345, 154] width 168 height 16
type textarea "WILL VISIT ON [DATE] AT 6"
click at [390, 218] on button "Save" at bounding box center [385, 220] width 23 height 14
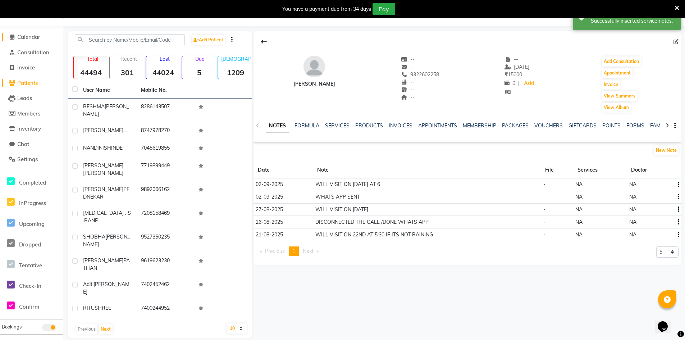
click at [36, 38] on span "Calendar" at bounding box center [28, 36] width 23 height 7
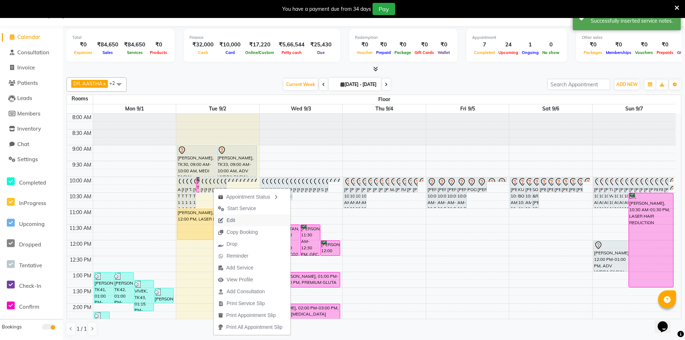
click at [250, 220] on button "Edit" at bounding box center [252, 220] width 77 height 12
select select "tentative"
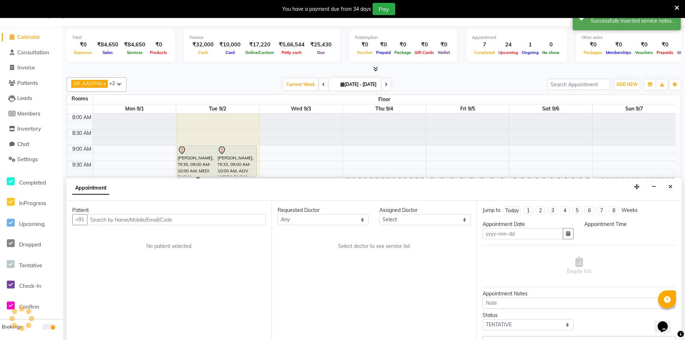
type input "02-09-2025"
select select "600"
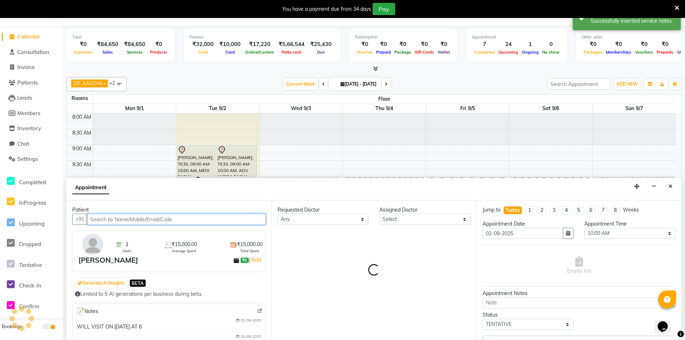
select select "86210"
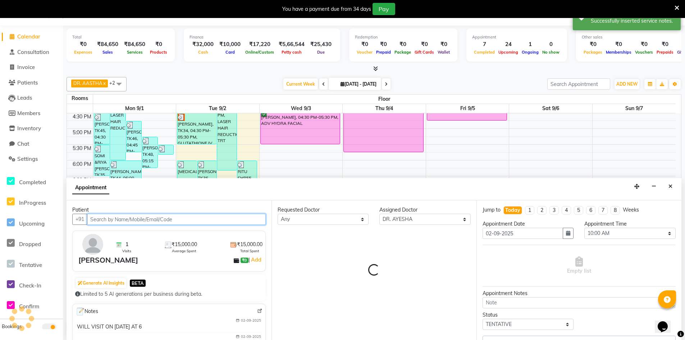
select select "4343"
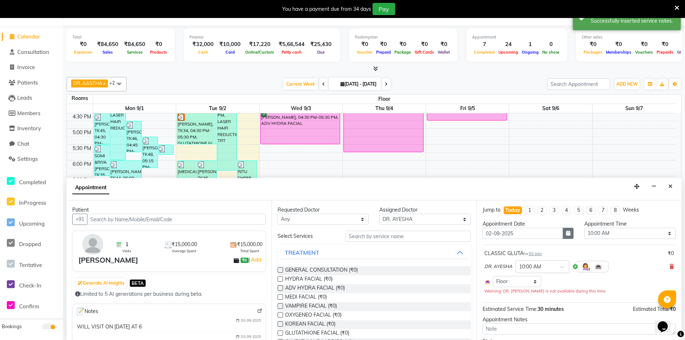
click at [566, 231] on icon "button" at bounding box center [568, 233] width 4 height 5
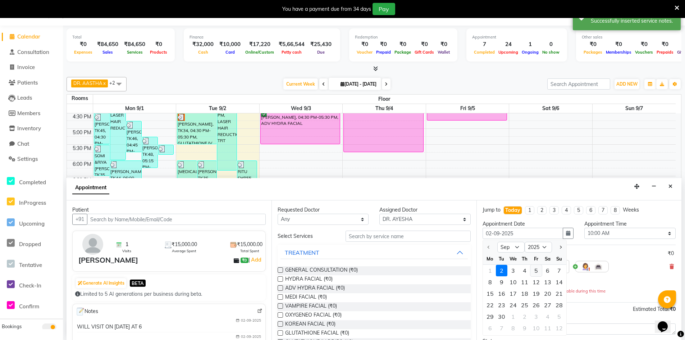
click at [538, 271] on div "5" at bounding box center [537, 271] width 12 height 12
type input "[DATE]"
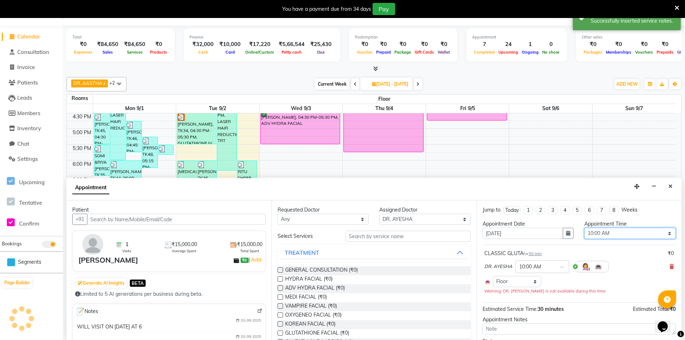
click at [644, 233] on select "Select 09:00 AM 09:15 AM 09:30 AM 09:45 AM 10:00 AM 10:15 AM 10:30 AM 10:45 AM …" at bounding box center [629, 233] width 91 height 11
select select "1080"
click at [584, 228] on select "Select 09:00 AM 09:15 AM 09:30 AM 09:45 AM 10:00 AM 10:15 AM 10:30 AM 10:45 AM …" at bounding box center [629, 233] width 91 height 11
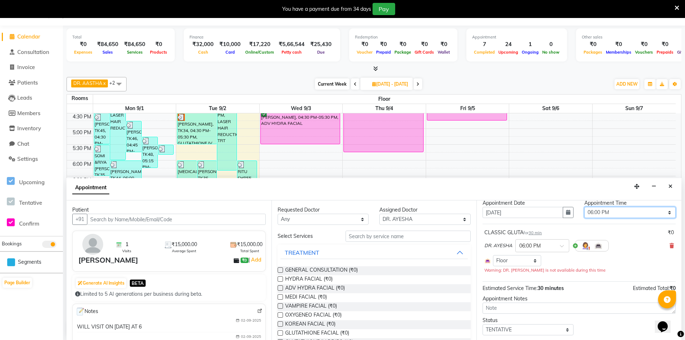
scroll to position [41, 0]
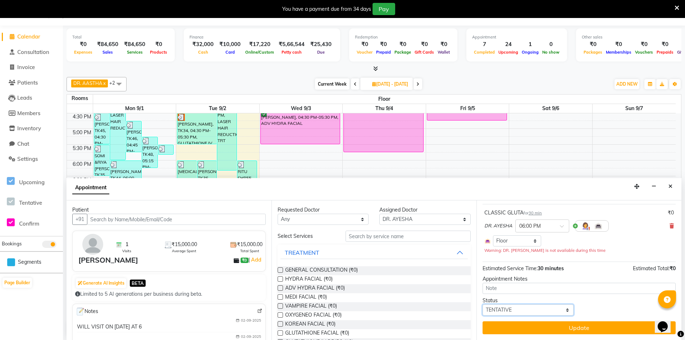
click at [558, 310] on select "Select TENTATIVE CONFIRM UPCOMING" at bounding box center [528, 309] width 91 height 11
select select "confirm booking"
click at [483, 304] on select "Select TENTATIVE CONFIRM UPCOMING" at bounding box center [528, 309] width 91 height 11
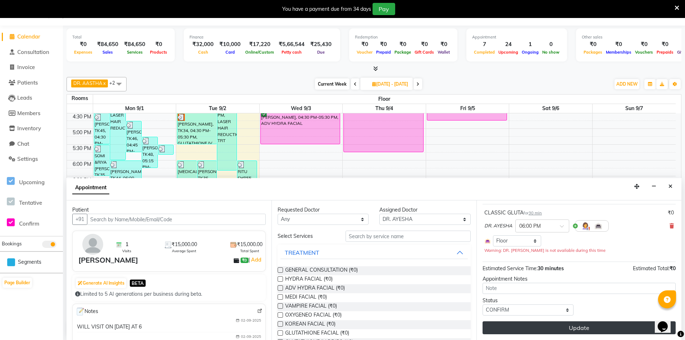
click at [565, 329] on button "Update" at bounding box center [579, 327] width 193 height 13
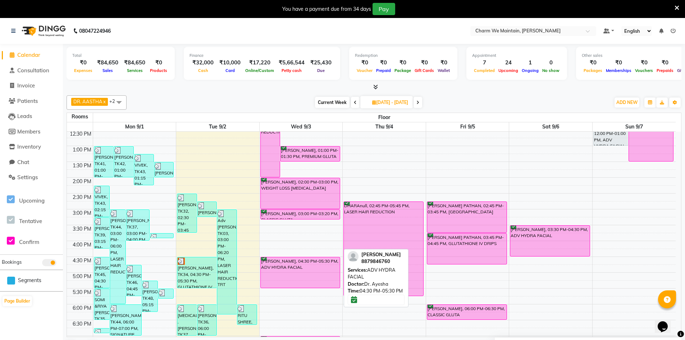
scroll to position [269, 0]
